Goal: Information Seeking & Learning: Learn about a topic

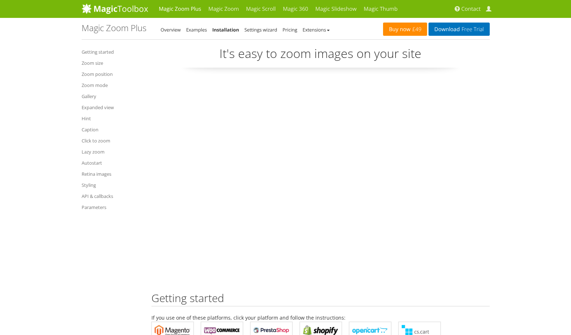
click at [407, 33] on link "Buy now £49" at bounding box center [405, 29] width 44 height 13
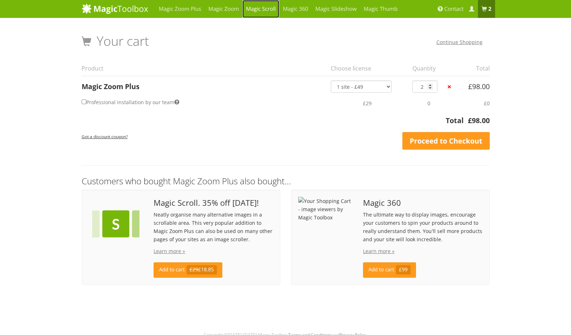
click at [267, 17] on link "Magic Scroll" at bounding box center [260, 9] width 37 height 18
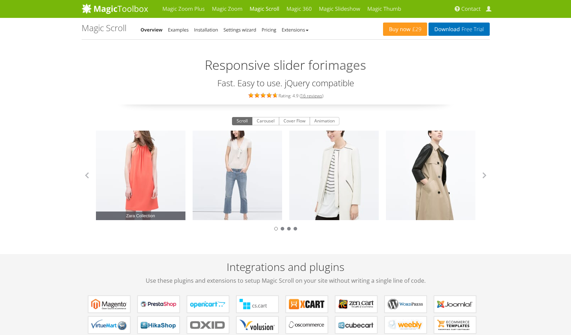
scroll to position [43, 0]
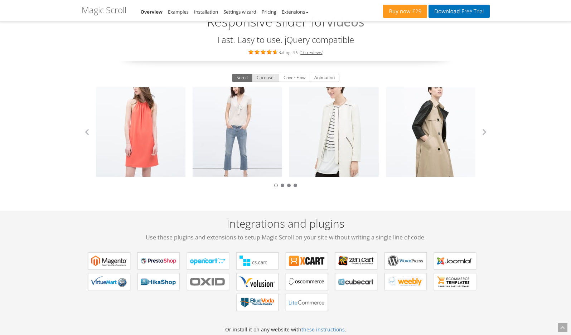
click at [263, 76] on button "Carousel" at bounding box center [265, 78] width 27 height 9
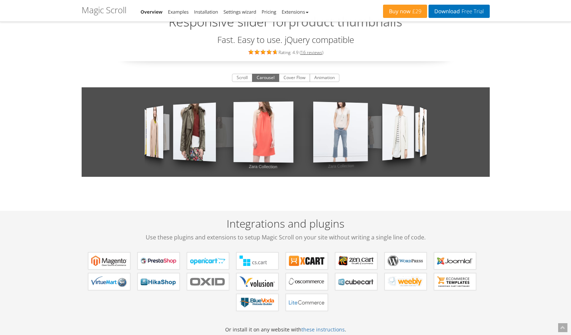
drag, startPoint x: 336, startPoint y: 122, endPoint x: 194, endPoint y: 130, distance: 142.4
click at [195, 130] on div "Zara Collection Zara Collection Zara Collection Zara Collection Zara Collection…" at bounding box center [286, 131] width 408 height 89
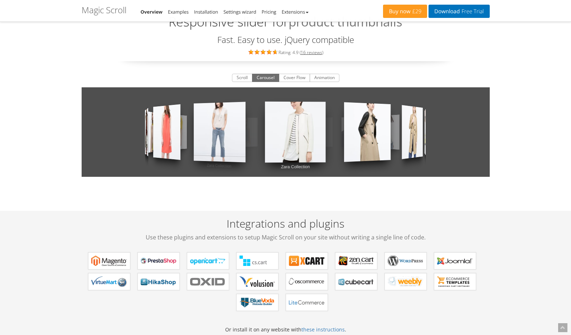
drag, startPoint x: 350, startPoint y: 119, endPoint x: 188, endPoint y: 115, distance: 162.2
click at [216, 123] on div "Zara Collection Zara Collection Zara Collection Zara Collection Zara Collection…" at bounding box center [286, 131] width 408 height 89
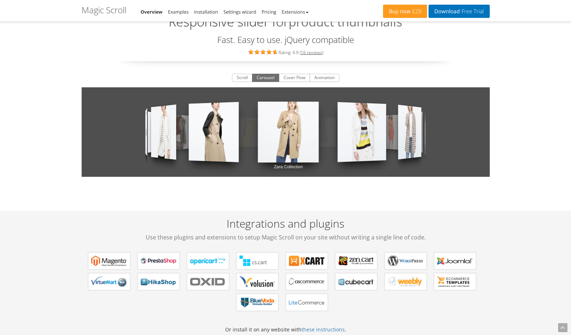
drag, startPoint x: 305, startPoint y: 111, endPoint x: 181, endPoint y: 111, distance: 123.9
click at [189, 116] on div "Zara Collection Zara Collection Zara Collection Zara Collection Zara Collection…" at bounding box center [286, 131] width 408 height 89
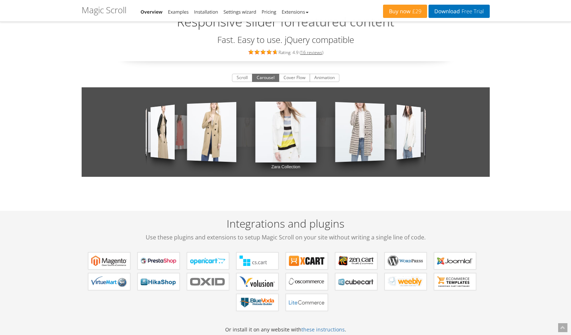
drag, startPoint x: 284, startPoint y: 77, endPoint x: 295, endPoint y: 84, distance: 12.7
click at [285, 78] on button "Cover Flow" at bounding box center [294, 78] width 31 height 9
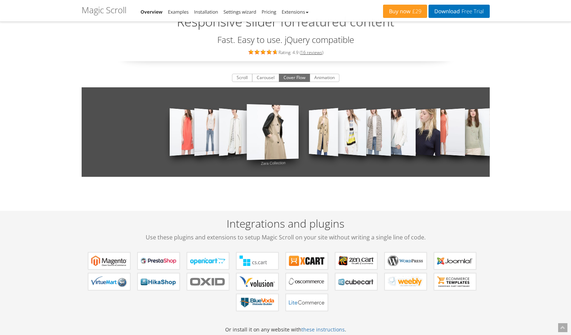
drag, startPoint x: 389, startPoint y: 126, endPoint x: 214, endPoint y: 142, distance: 175.7
click at [213, 142] on div "Zara Collection Zara Collection Zara Collection Zara Collection Zara Collection…" at bounding box center [286, 131] width 408 height 89
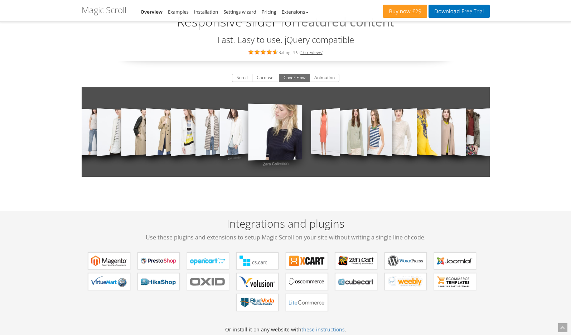
drag, startPoint x: 229, startPoint y: 141, endPoint x: 112, endPoint y: 141, distance: 116.7
click at [113, 141] on div "Zara Collection Zara Collection Zara Collection Zara Collection Zara Collection…" at bounding box center [286, 131] width 408 height 89
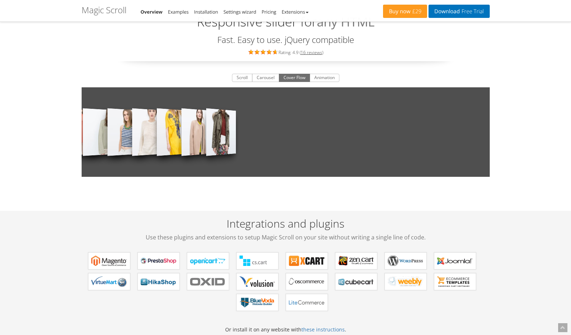
drag, startPoint x: 286, startPoint y: 141, endPoint x: 505, endPoint y: 119, distance: 220.2
click at [459, 131] on div "Zara Collection Zara Collection Zara Collection Zara Collection Zara Collection…" at bounding box center [286, 131] width 408 height 89
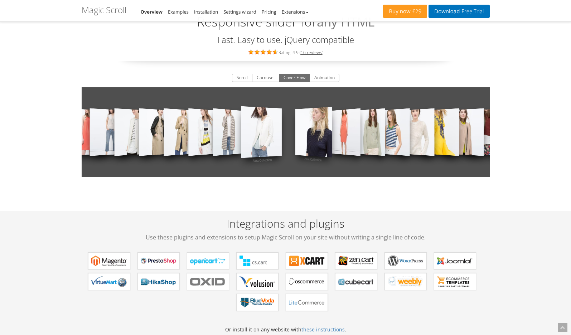
drag, startPoint x: 283, startPoint y: 137, endPoint x: 563, endPoint y: 137, distance: 280.3
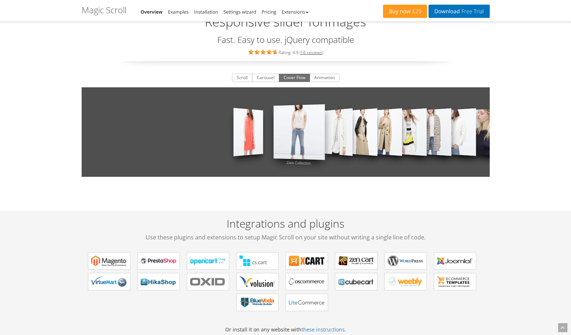
drag, startPoint x: 440, startPoint y: 134, endPoint x: 284, endPoint y: 144, distance: 156.1
click at [285, 145] on div "Zara Collection Zara Collection Zara Collection Zara Collection Zara Collection…" at bounding box center [286, 131] width 408 height 89
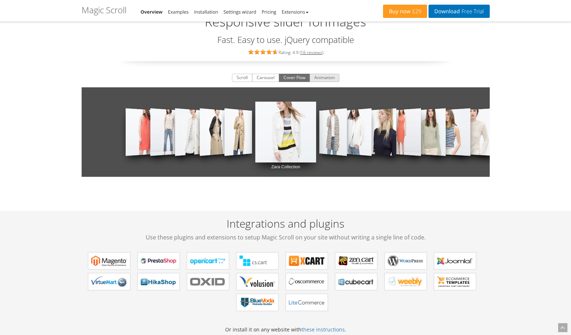
click at [328, 79] on button "Animation" at bounding box center [325, 78] width 30 height 9
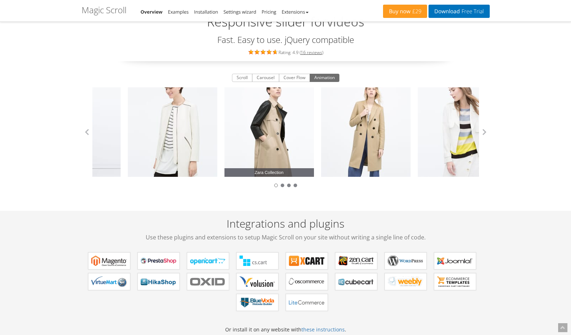
drag, startPoint x: 406, startPoint y: 130, endPoint x: 223, endPoint y: 145, distance: 183.5
click at [224, 145] on link "Zara Collection" at bounding box center [268, 131] width 89 height 89
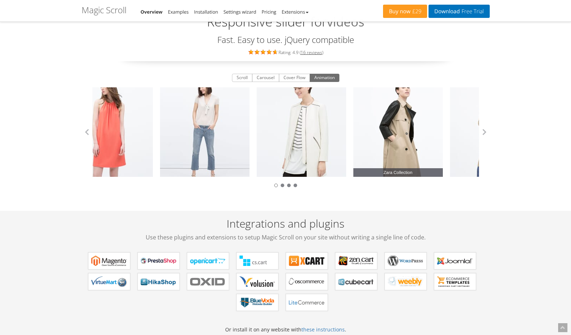
drag, startPoint x: 437, startPoint y: 136, endPoint x: 145, endPoint y: 128, distance: 292.9
click at [353, 135] on link "Zara Collection" at bounding box center [397, 131] width 89 height 89
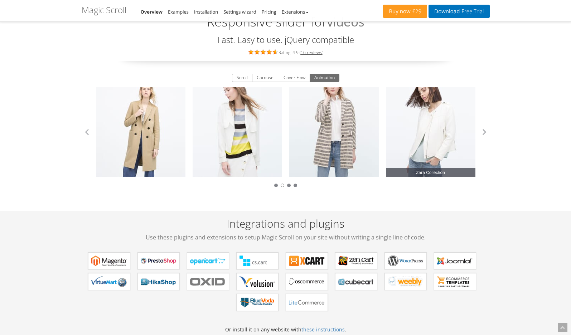
drag, startPoint x: 446, startPoint y: 119, endPoint x: 193, endPoint y: 119, distance: 253.4
click at [386, 122] on link "Zara Collection" at bounding box center [430, 131] width 89 height 89
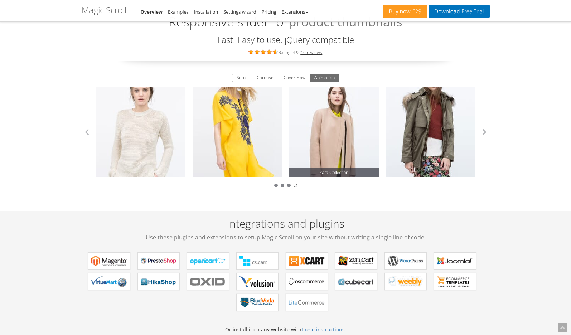
drag, startPoint x: 327, startPoint y: 121, endPoint x: 131, endPoint y: 121, distance: 195.8
click at [289, 124] on link "Zara Collection" at bounding box center [333, 131] width 89 height 89
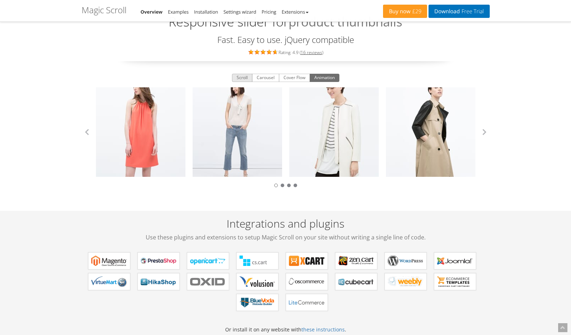
click at [238, 81] on button "Scroll" at bounding box center [242, 78] width 20 height 9
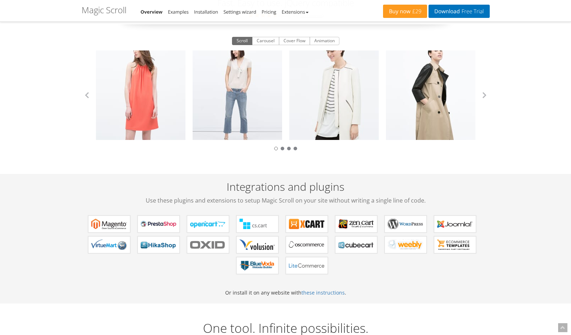
scroll to position [0, 0]
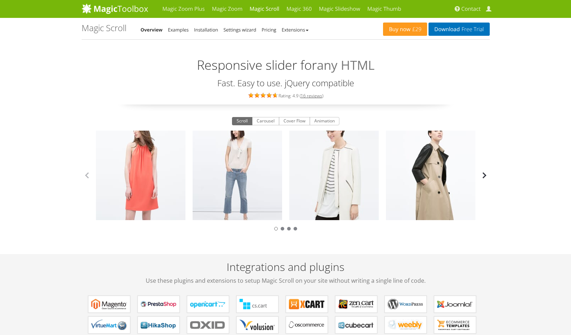
click at [484, 174] on button "button" at bounding box center [484, 175] width 11 height 11
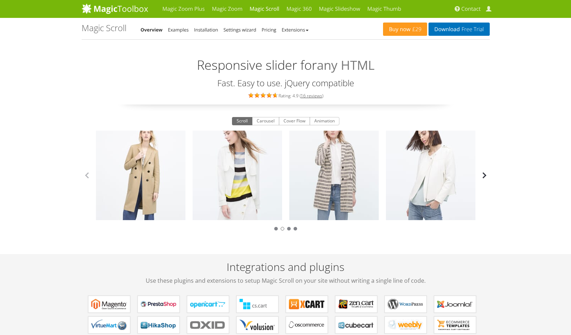
click at [484, 174] on button "button" at bounding box center [484, 175] width 11 height 11
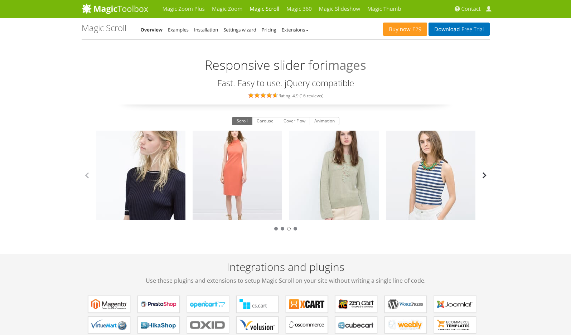
click at [484, 174] on button "button" at bounding box center [484, 175] width 11 height 11
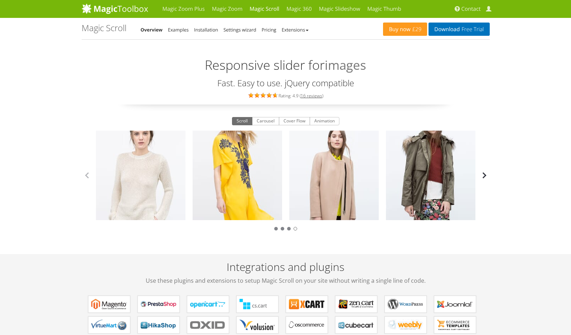
click at [484, 174] on button "button" at bounding box center [484, 175] width 11 height 11
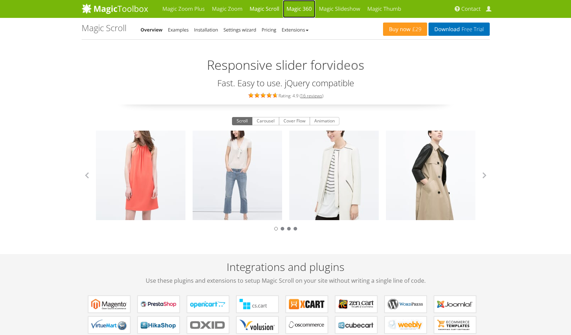
click at [302, 7] on link "Magic 360" at bounding box center [299, 9] width 33 height 18
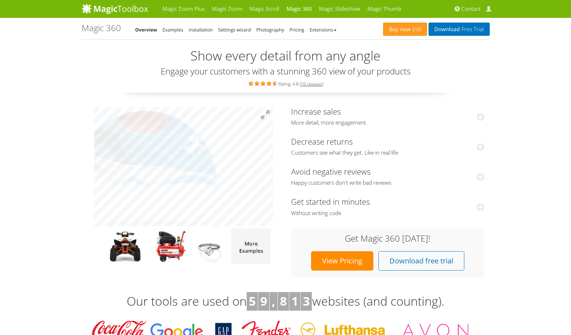
drag, startPoint x: 180, startPoint y: 105, endPoint x: 192, endPoint y: 159, distance: 55.3
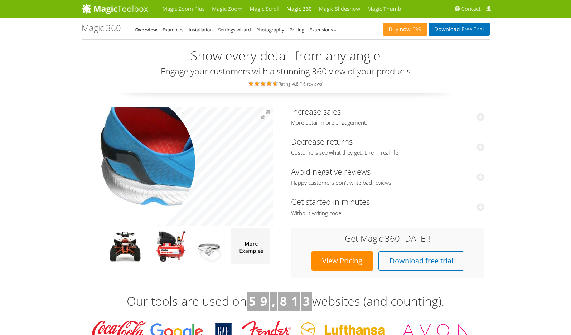
click at [124, 163] on img at bounding box center [243, 170] width 358 height 239
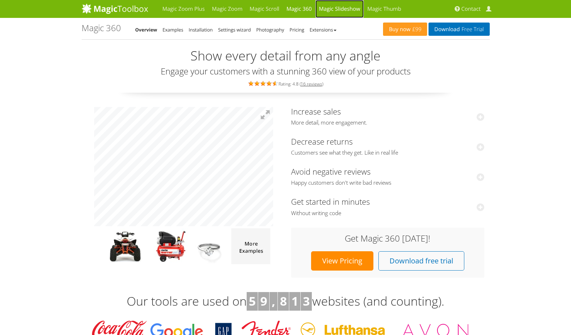
click at [334, 8] on link "Magic Slideshow" at bounding box center [339, 9] width 48 height 18
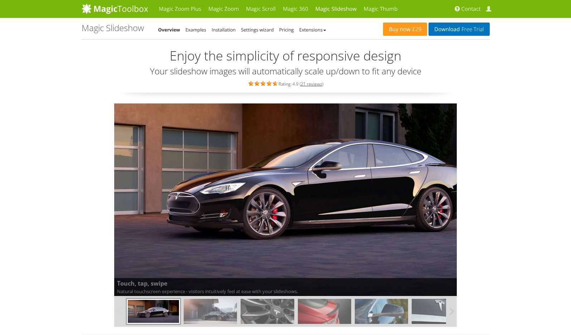
click at [218, 308] on img at bounding box center [210, 311] width 53 height 25
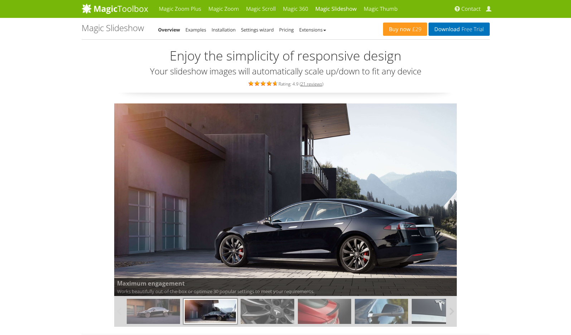
click at [262, 311] on img at bounding box center [267, 311] width 53 height 25
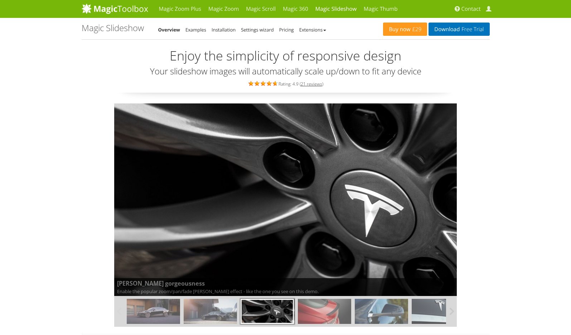
click at [314, 315] on img at bounding box center [324, 311] width 53 height 25
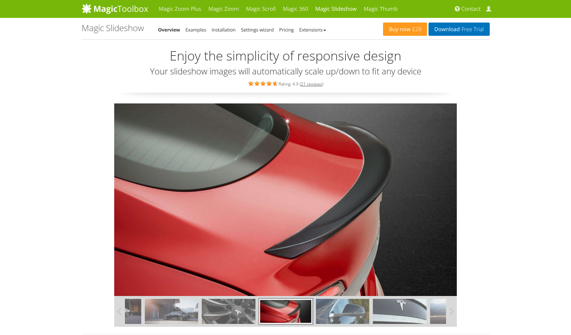
click at [329, 316] on img at bounding box center [342, 311] width 53 height 25
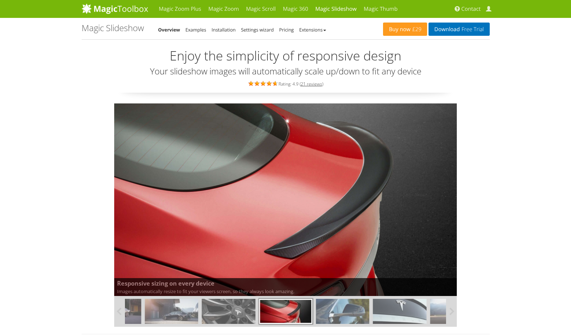
click at [329, 316] on img at bounding box center [342, 311] width 53 height 25
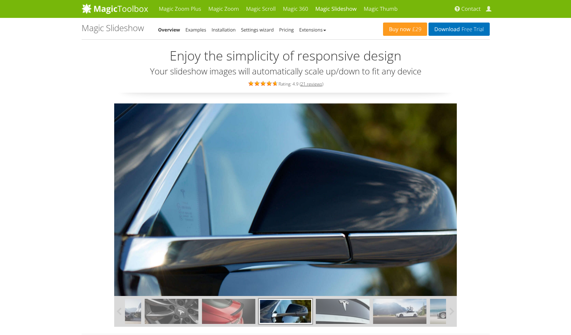
click at [329, 316] on img at bounding box center [342, 311] width 53 height 25
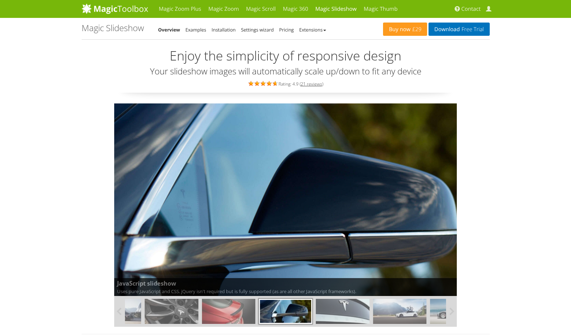
click at [376, 319] on img at bounding box center [399, 311] width 53 height 25
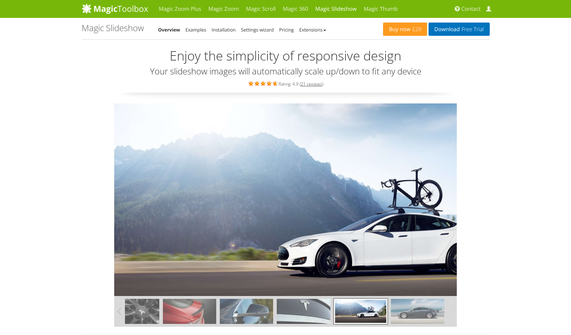
click at [403, 314] on img at bounding box center [417, 311] width 53 height 25
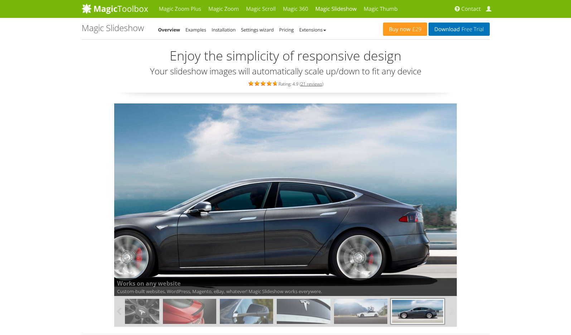
click at [299, 316] on img at bounding box center [303, 311] width 53 height 25
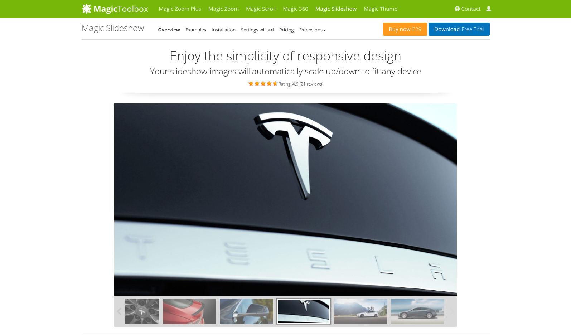
click at [373, 314] on img at bounding box center [360, 311] width 53 height 25
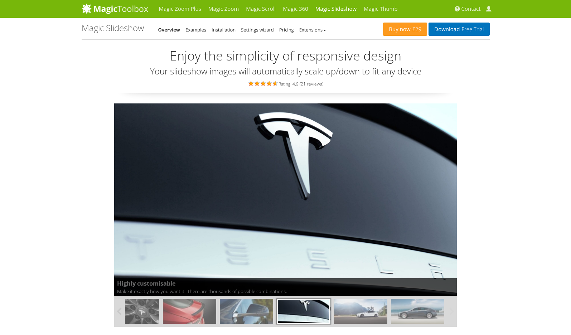
click at [376, 314] on img at bounding box center [360, 311] width 53 height 25
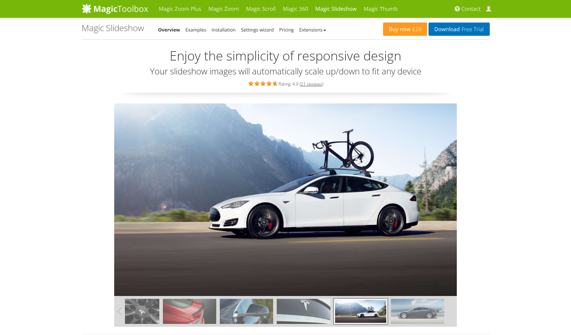
click at [402, 316] on img at bounding box center [417, 311] width 53 height 25
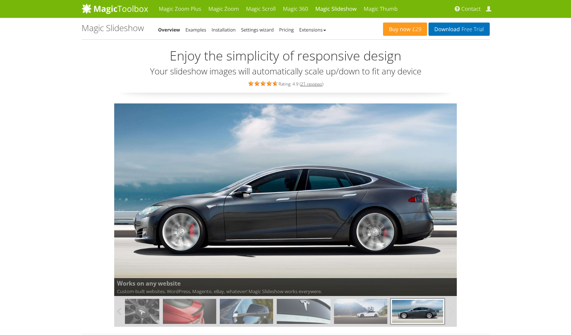
click at [344, 310] on img at bounding box center [360, 311] width 53 height 25
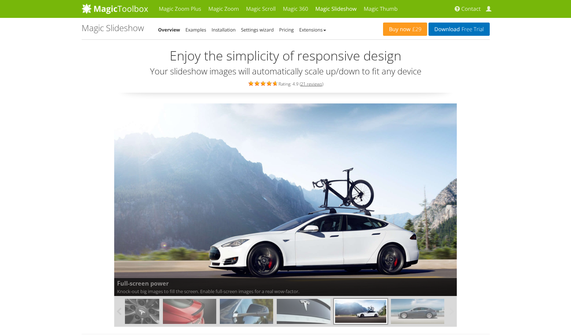
drag, startPoint x: 415, startPoint y: 312, endPoint x: 257, endPoint y: 322, distance: 157.9
click at [266, 326] on div at bounding box center [218, 311] width 456 height 31
click at [177, 310] on img at bounding box center [189, 311] width 53 height 25
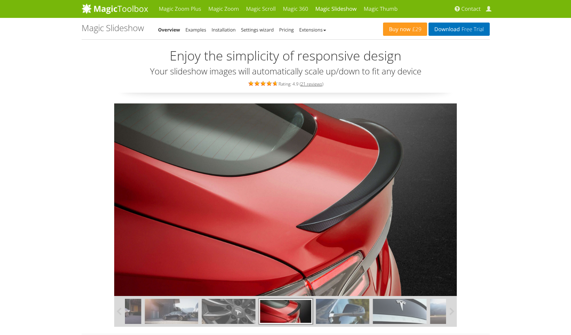
click at [217, 309] on img at bounding box center [228, 311] width 53 height 25
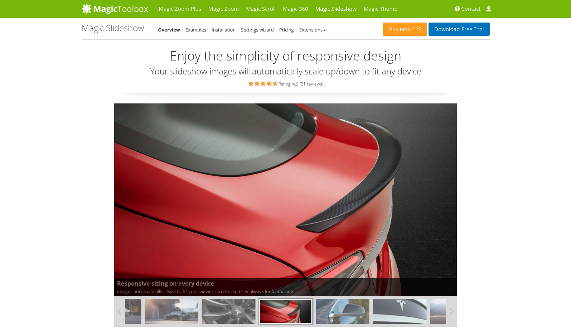
click at [189, 310] on img at bounding box center [171, 311] width 53 height 25
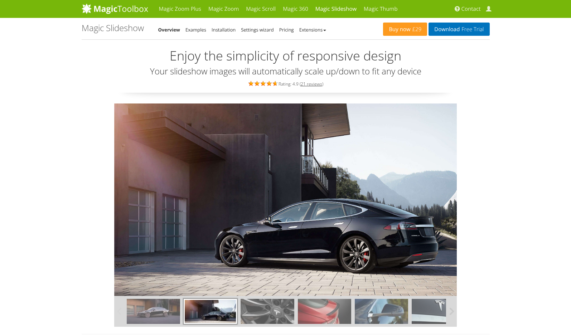
click at [156, 312] on img at bounding box center [153, 311] width 53 height 25
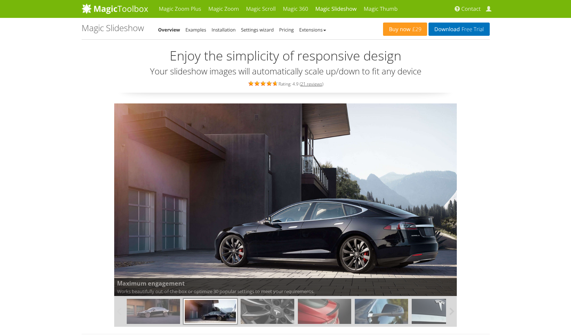
click at [161, 313] on img at bounding box center [153, 311] width 53 height 25
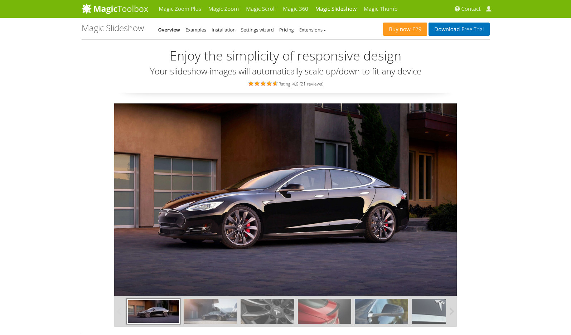
click at [222, 319] on img at bounding box center [210, 311] width 53 height 25
click at [281, 318] on img at bounding box center [267, 311] width 53 height 25
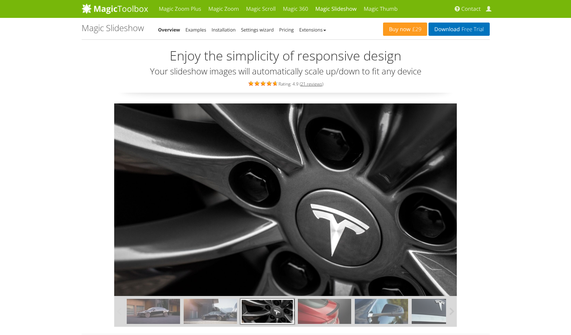
click at [338, 304] on img at bounding box center [324, 311] width 53 height 25
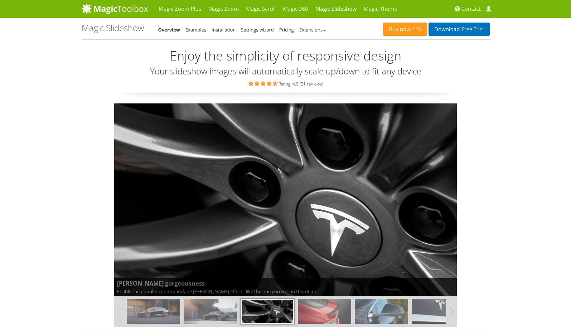
click at [365, 305] on img at bounding box center [381, 311] width 53 height 25
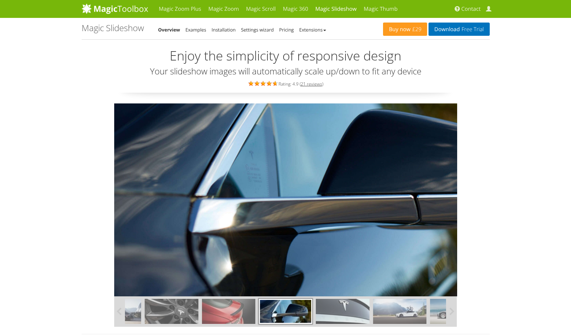
click at [417, 310] on img at bounding box center [399, 311] width 53 height 25
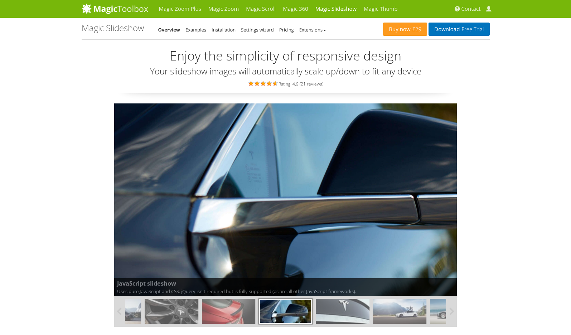
drag, startPoint x: 262, startPoint y: 315, endPoint x: 431, endPoint y: 320, distance: 168.7
click at [431, 320] on div at bounding box center [257, 311] width 456 height 31
click at [375, 9] on link "Magic Thumb" at bounding box center [380, 9] width 41 height 18
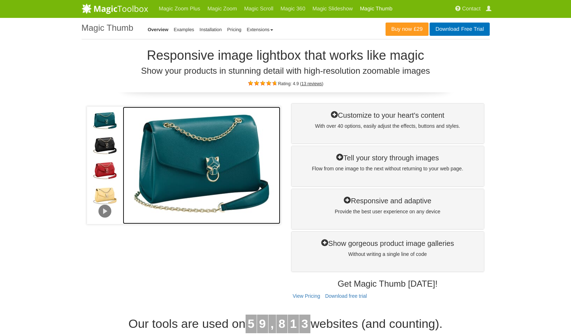
click at [188, 167] on img at bounding box center [202, 165] width 158 height 117
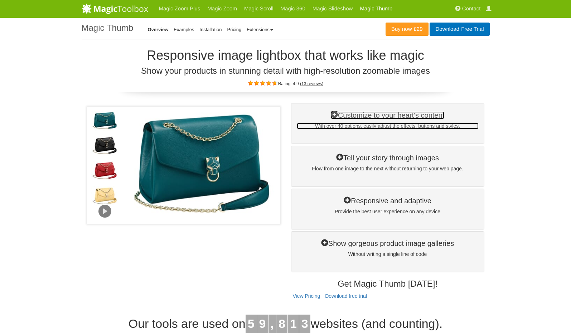
click at [331, 113] on icon at bounding box center [334, 114] width 7 height 7
drag, startPoint x: 335, startPoint y: 115, endPoint x: 326, endPoint y: 118, distance: 9.2
click at [334, 115] on icon at bounding box center [334, 114] width 7 height 7
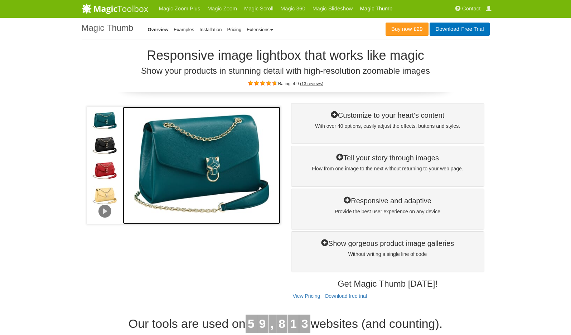
click at [211, 170] on img at bounding box center [202, 165] width 158 height 117
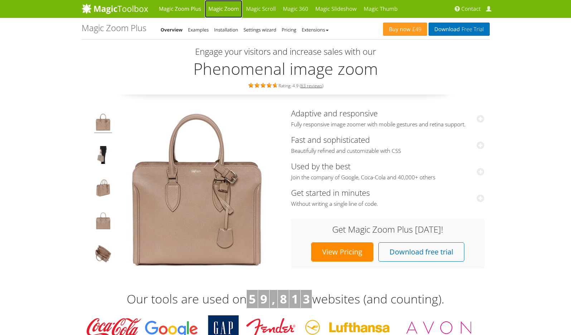
click at [231, 4] on link "Magic Zoom" at bounding box center [224, 9] width 38 height 18
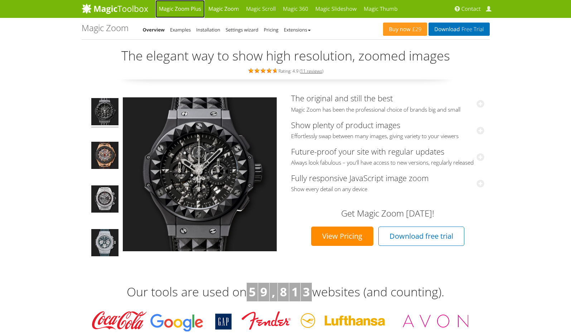
click at [169, 8] on link "Magic Zoom Plus" at bounding box center [179, 9] width 49 height 18
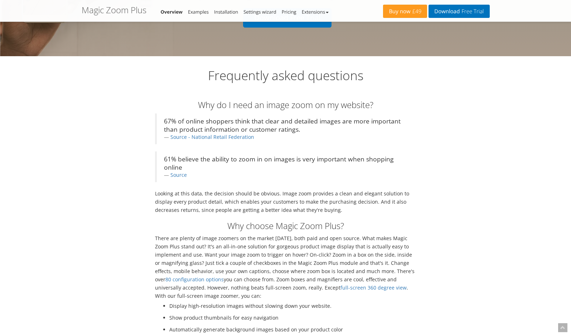
scroll to position [1933, 0]
